Goal: Task Accomplishment & Management: Use online tool/utility

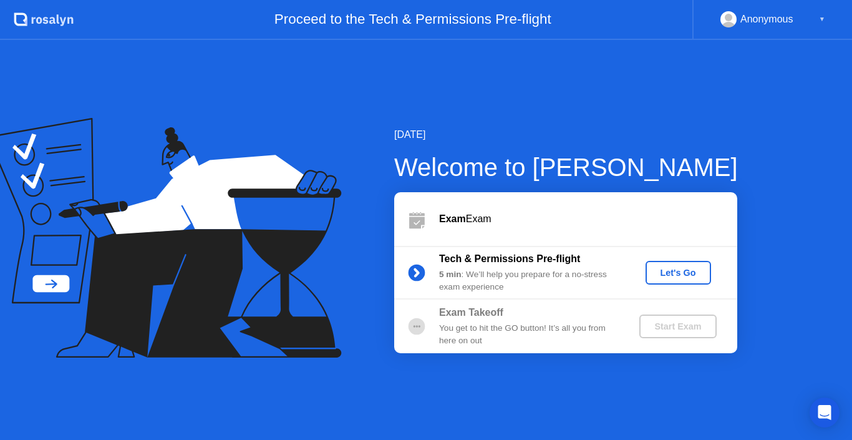
click at [653, 271] on div "Let's Go" at bounding box center [678, 273] width 56 height 10
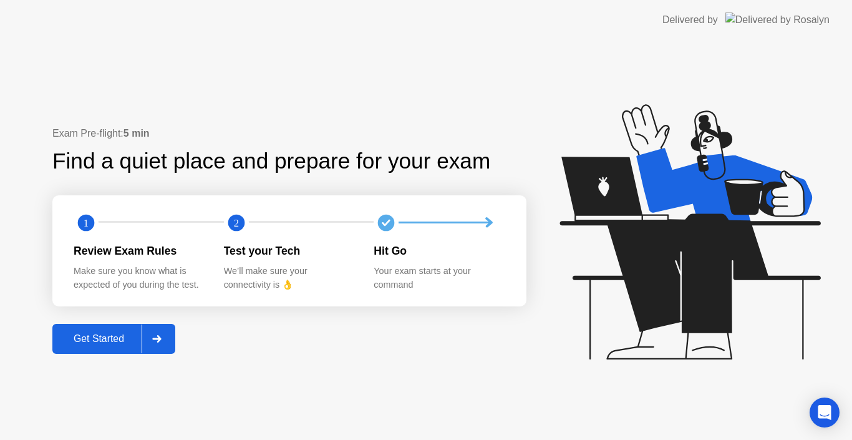
click at [161, 339] on icon at bounding box center [156, 338] width 9 height 7
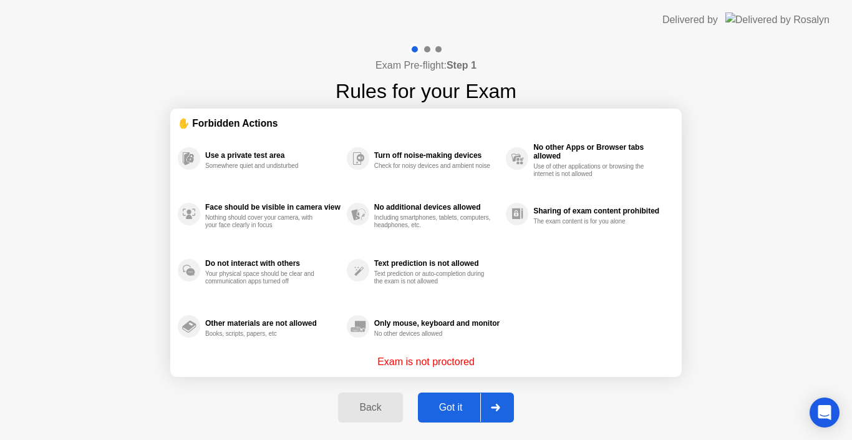
click at [492, 411] on div at bounding box center [495, 407] width 30 height 29
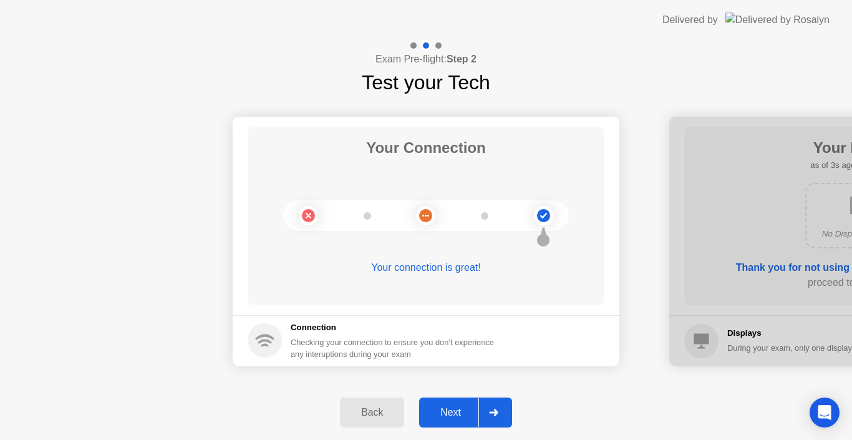
click at [491, 424] on div at bounding box center [493, 412] width 30 height 29
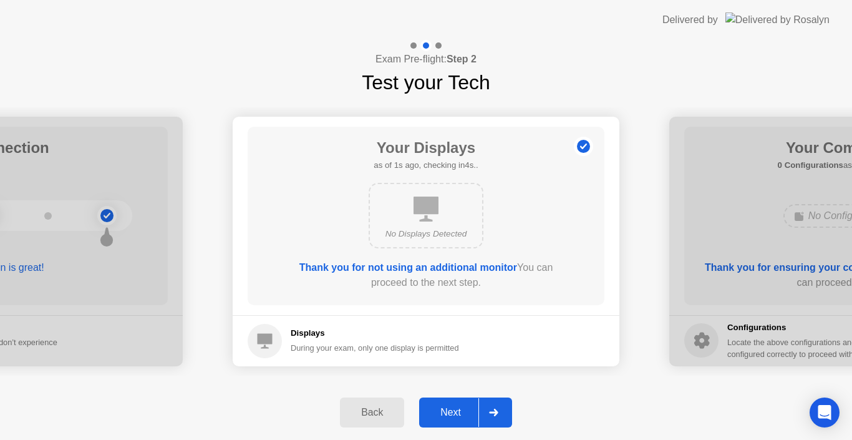
click at [491, 424] on div at bounding box center [493, 412] width 30 height 29
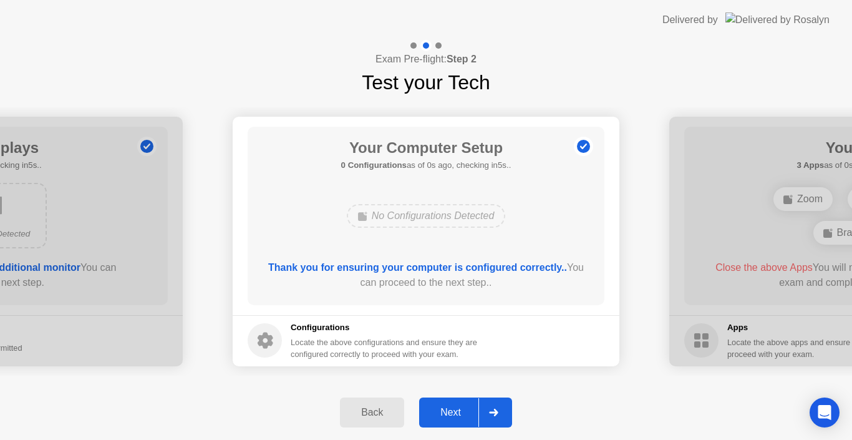
click at [491, 424] on div at bounding box center [493, 412] width 30 height 29
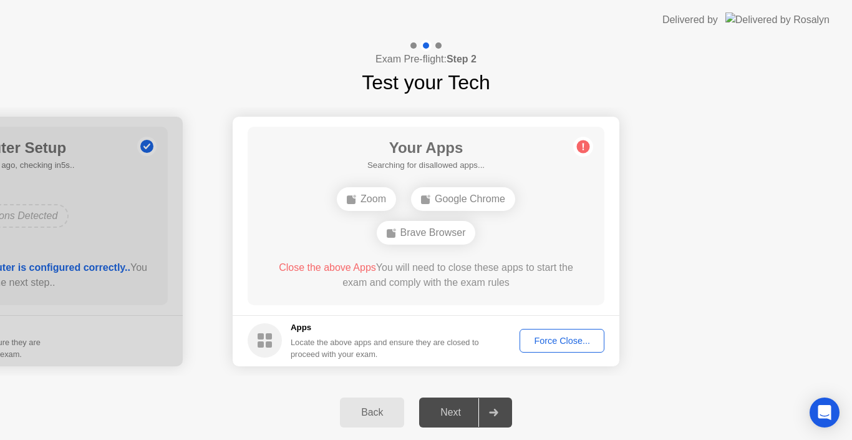
click at [549, 338] on div "Force Close..." at bounding box center [562, 341] width 76 height 10
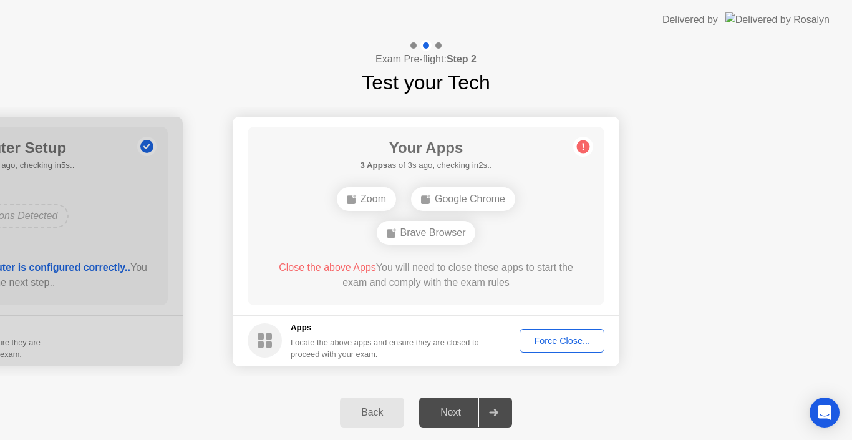
click at [553, 341] on div "Force Close..." at bounding box center [562, 341] width 76 height 10
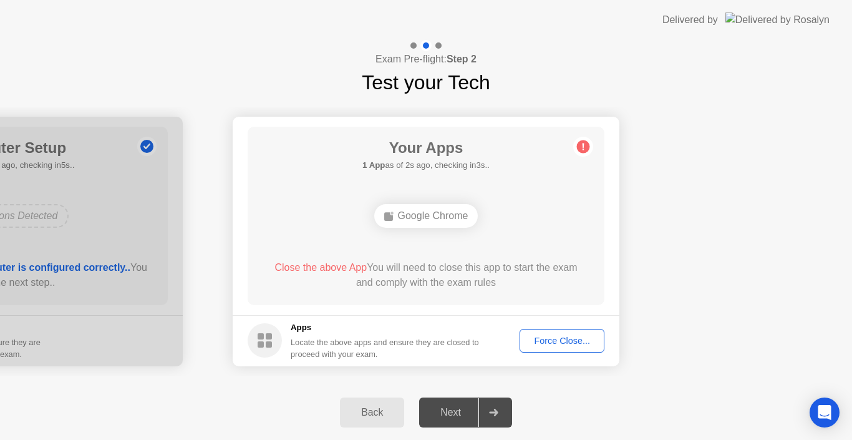
click at [570, 338] on div "Force Close..." at bounding box center [562, 341] width 76 height 10
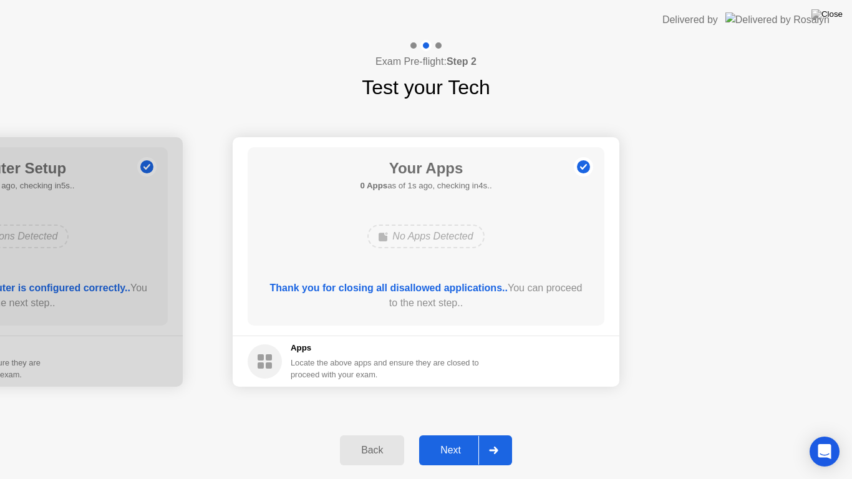
click at [468, 439] on div "Next" at bounding box center [451, 450] width 56 height 11
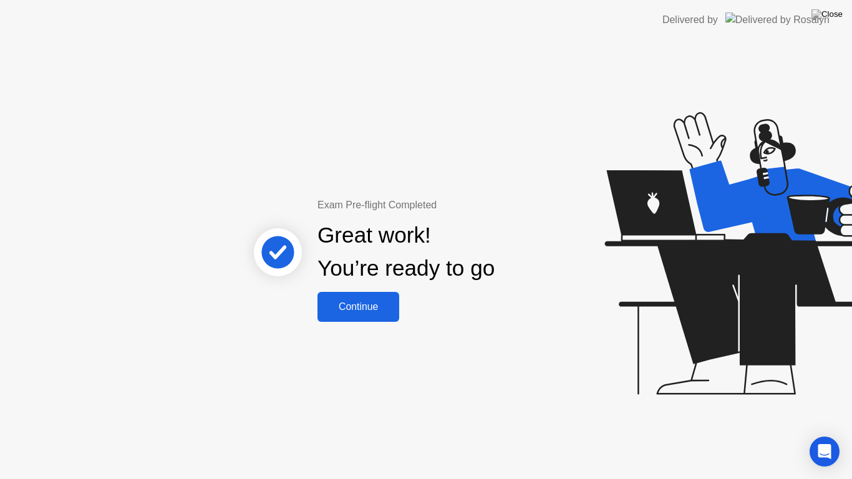
click at [346, 322] on div "Exam Pre-flight Completed Great work! You’re ready to go Continue" at bounding box center [426, 259] width 852 height 439
click at [355, 306] on div "Continue" at bounding box center [358, 306] width 74 height 11
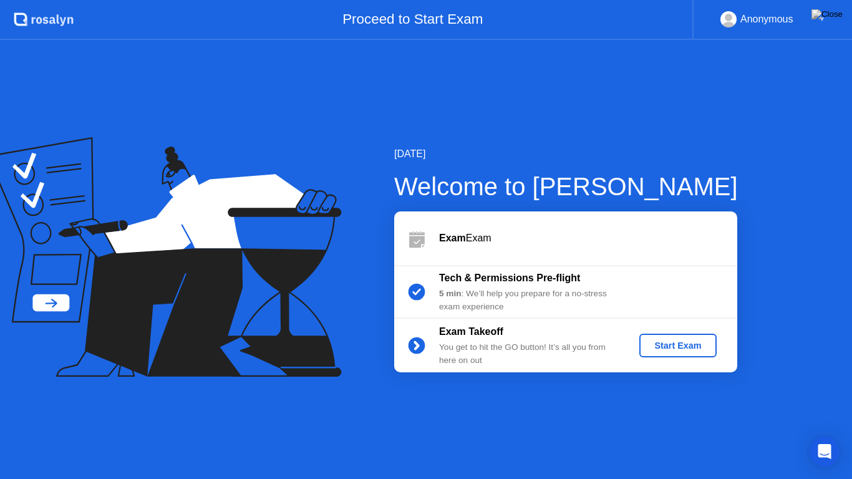
click at [684, 342] on div "Start Exam" at bounding box center [677, 346] width 67 height 10
